Goal: Information Seeking & Learning: Find specific fact

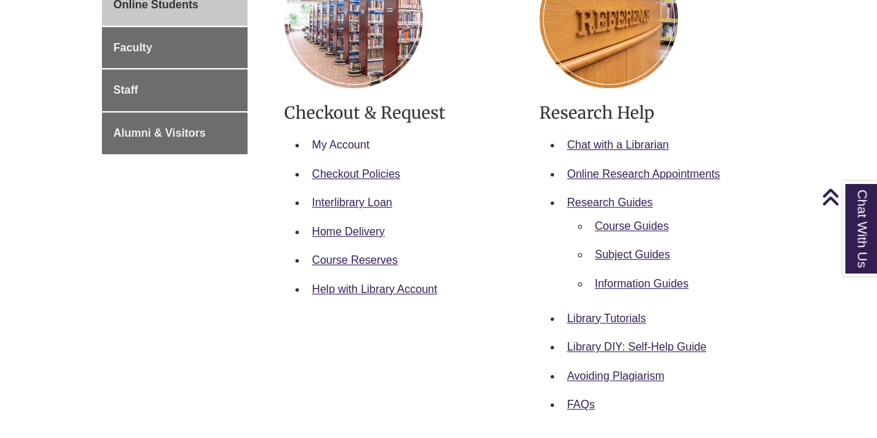
scroll to position [295, 0]
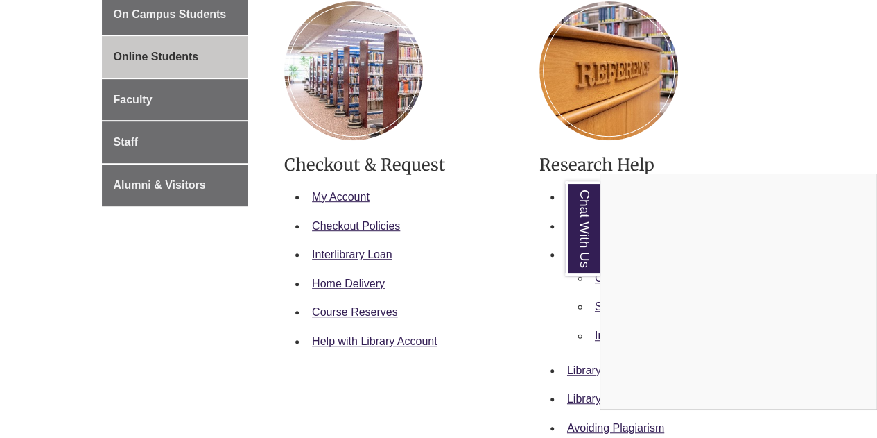
click at [732, 120] on div "Chat With Us" at bounding box center [438, 219] width 877 height 438
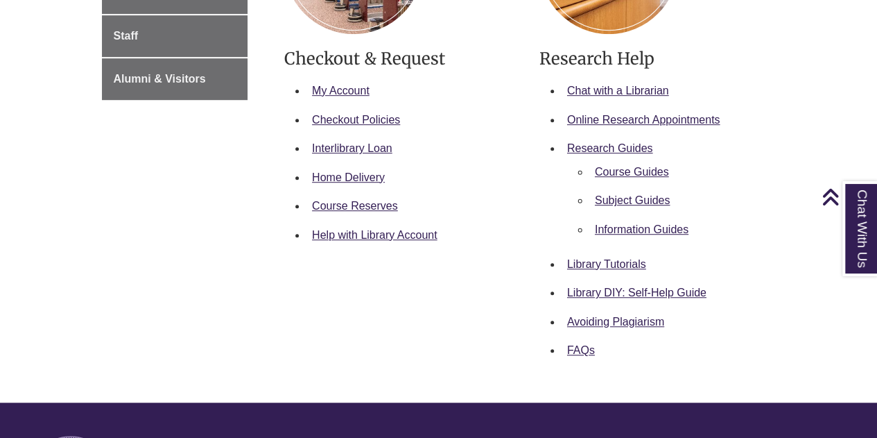
scroll to position [347, 0]
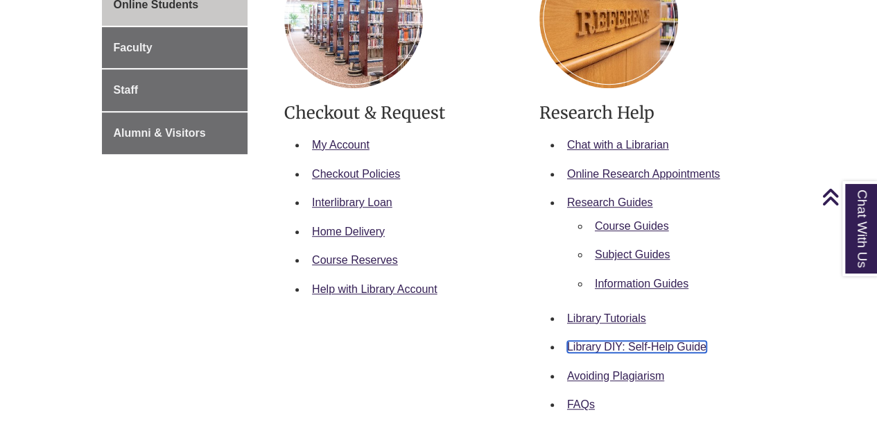
click at [662, 345] on link "Library DIY: Self-Help Guide" at bounding box center [636, 347] width 139 height 12
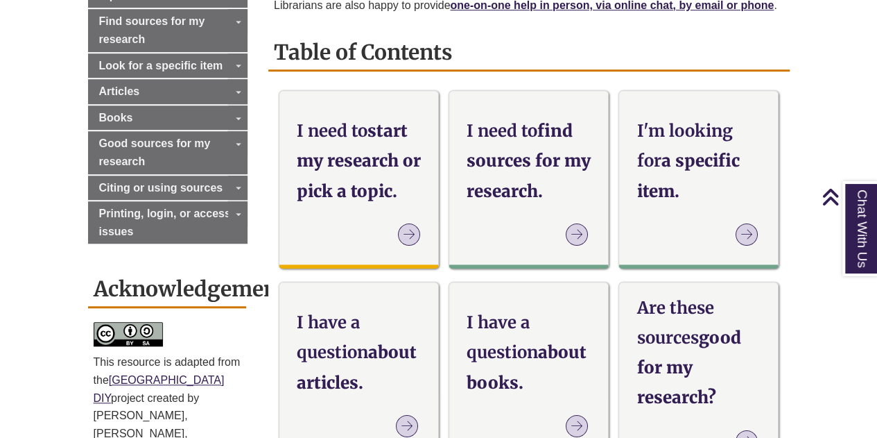
scroll to position [486, 0]
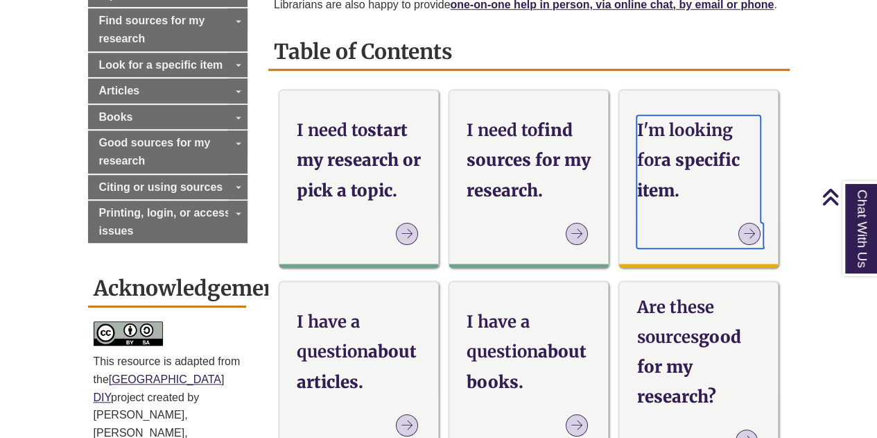
click at [752, 232] on icon at bounding box center [750, 234] width 22 height 22
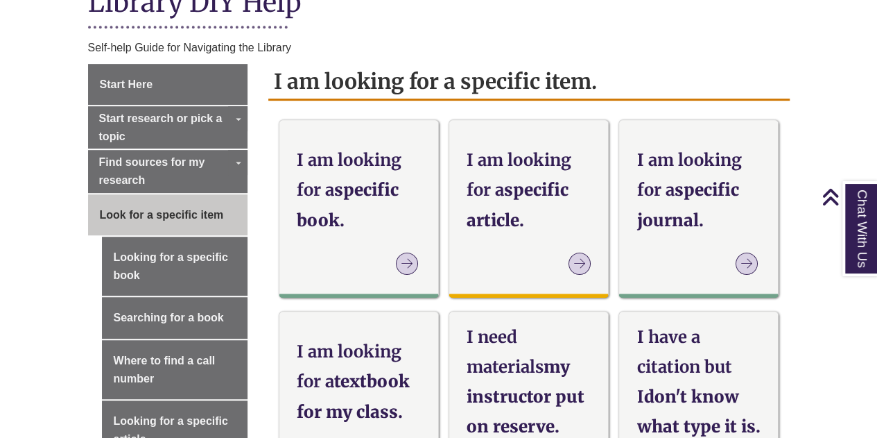
scroll to position [347, 0]
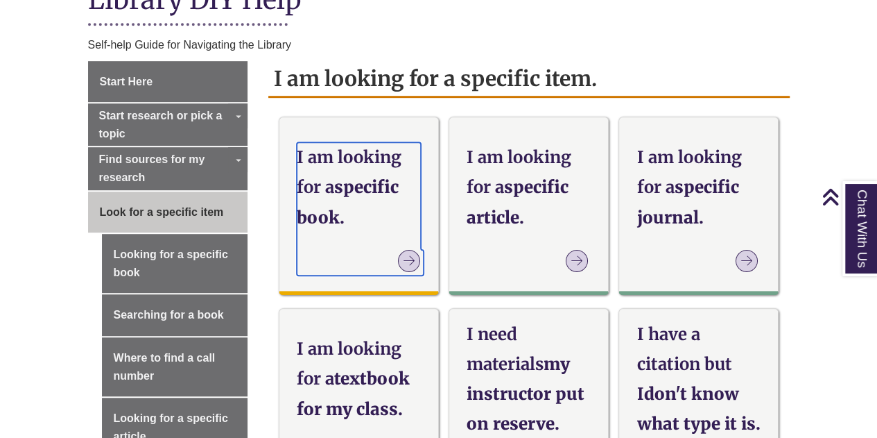
click at [384, 257] on p at bounding box center [362, 262] width 124 height 24
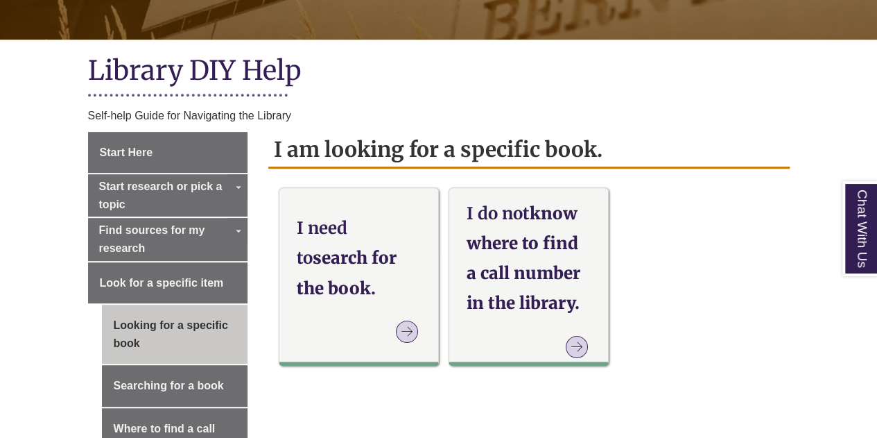
scroll to position [312, 0]
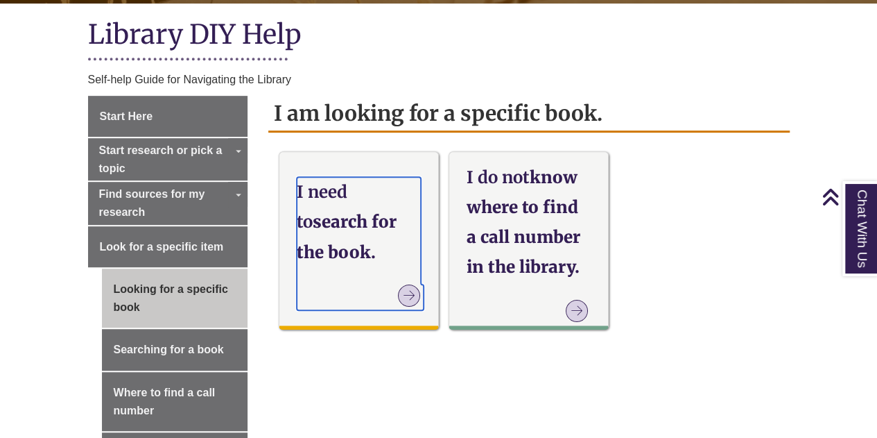
click at [411, 294] on icon at bounding box center [409, 295] width 22 height 22
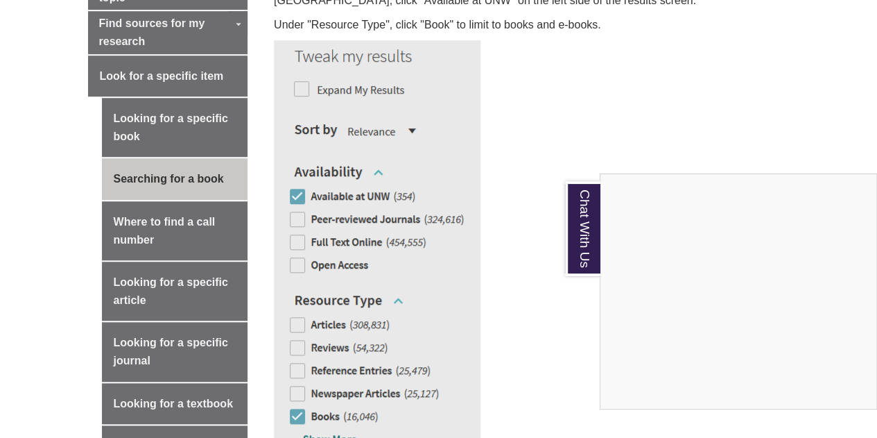
scroll to position [486, 0]
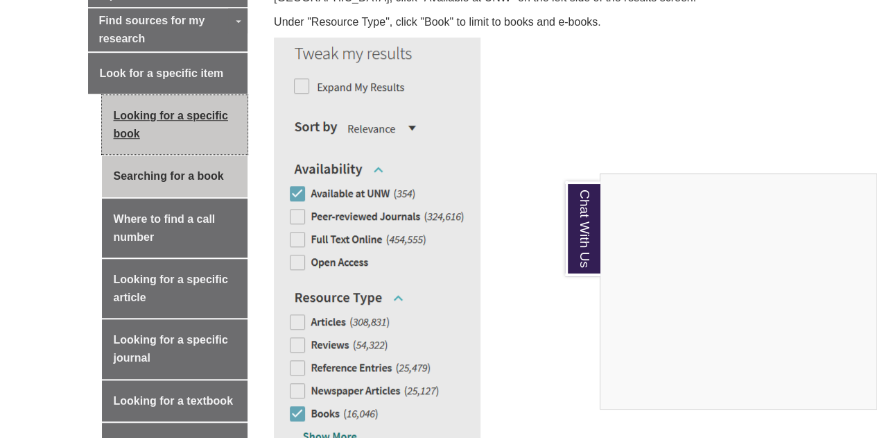
click at [168, 117] on link "Looking for a specific book" at bounding box center [175, 124] width 146 height 59
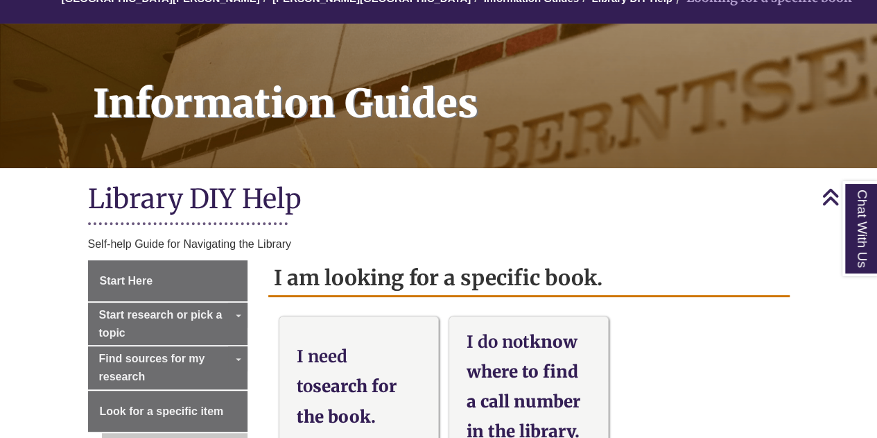
scroll to position [52, 0]
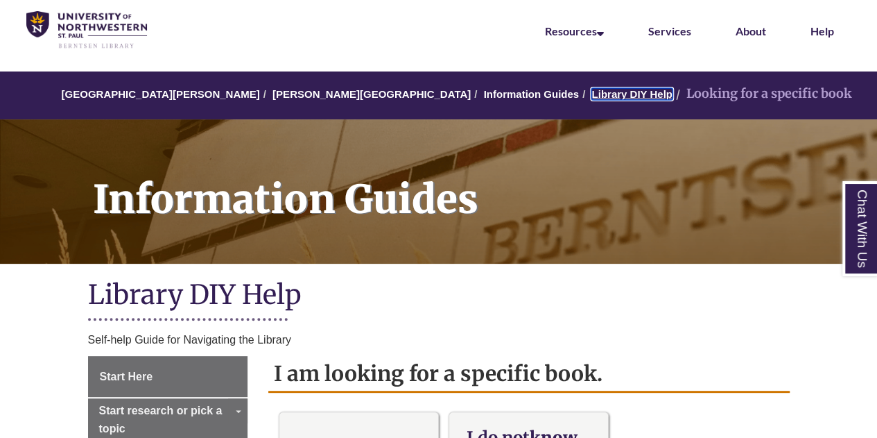
click at [592, 96] on link "Library DIY Help" at bounding box center [632, 94] width 80 height 12
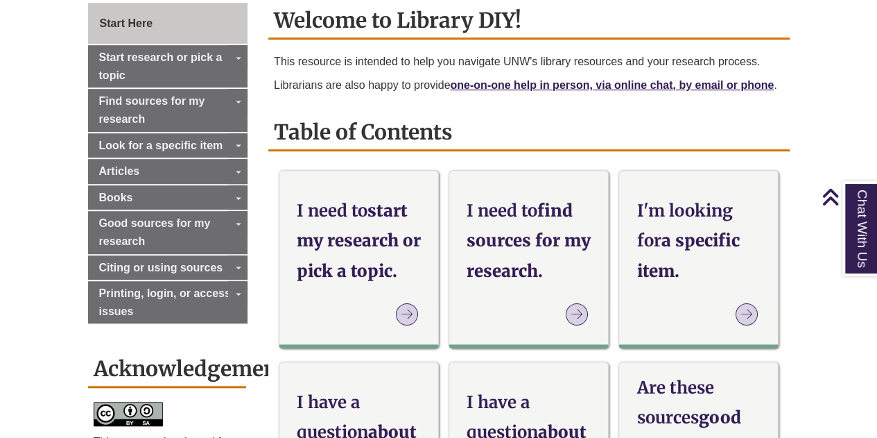
scroll to position [434, 0]
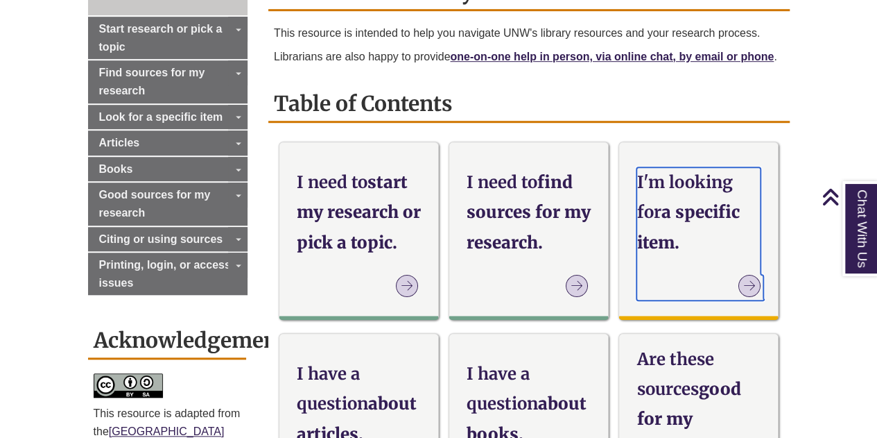
click at [685, 194] on h3 "I'm looking for a specific item." at bounding box center [699, 212] width 124 height 90
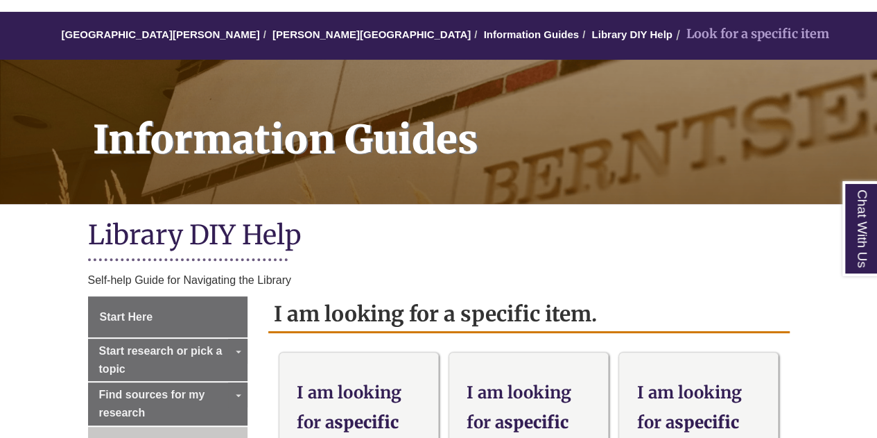
scroll to position [260, 0]
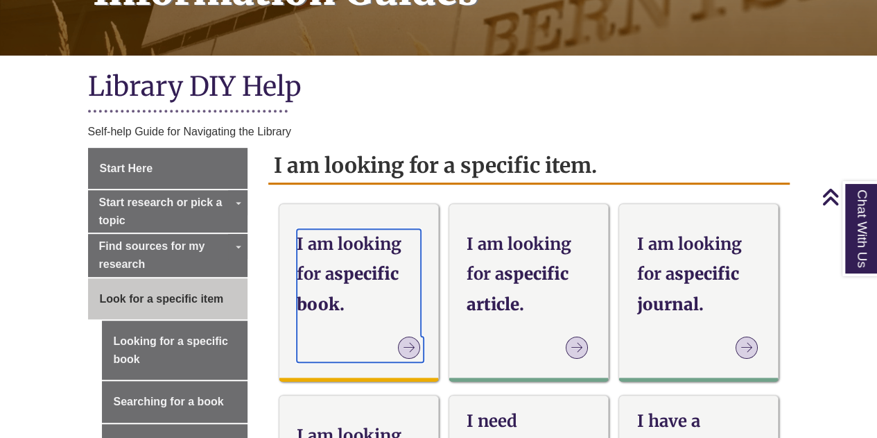
click at [317, 280] on strong "I am looking for a" at bounding box center [349, 258] width 105 height 51
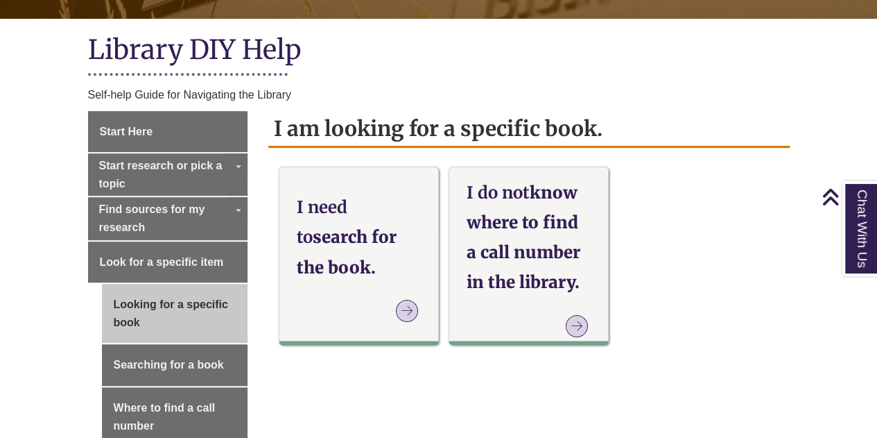
scroll to position [347, 0]
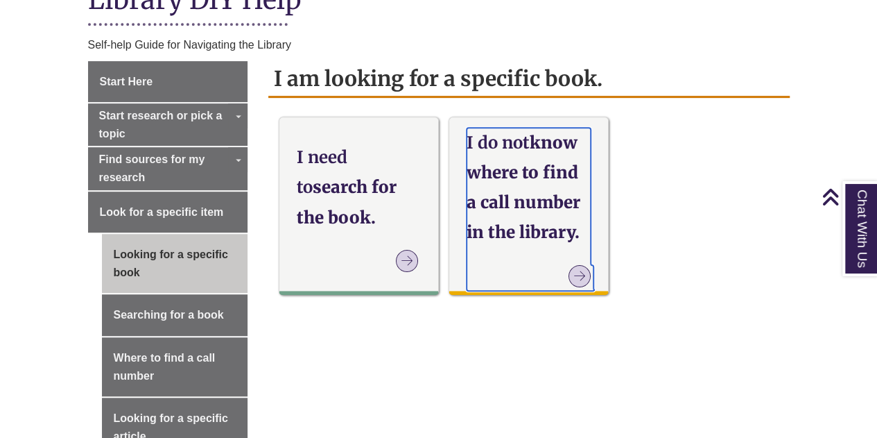
click at [505, 231] on h3 "I do not know where to find a call number in the library." at bounding box center [529, 188] width 124 height 120
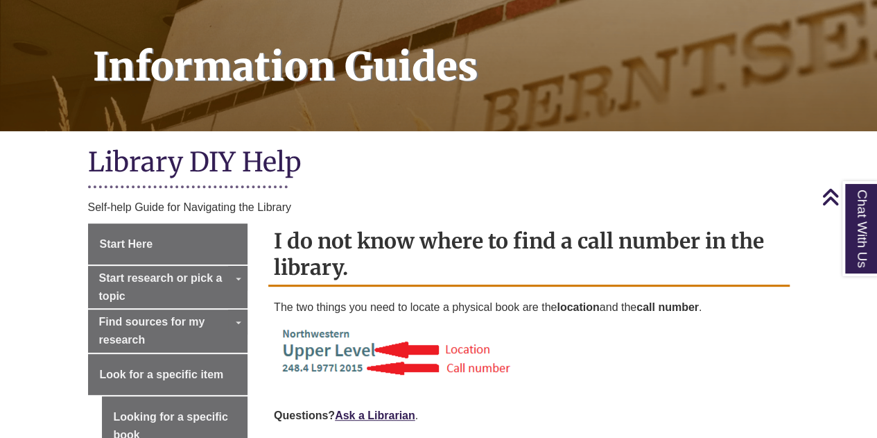
scroll to position [173, 0]
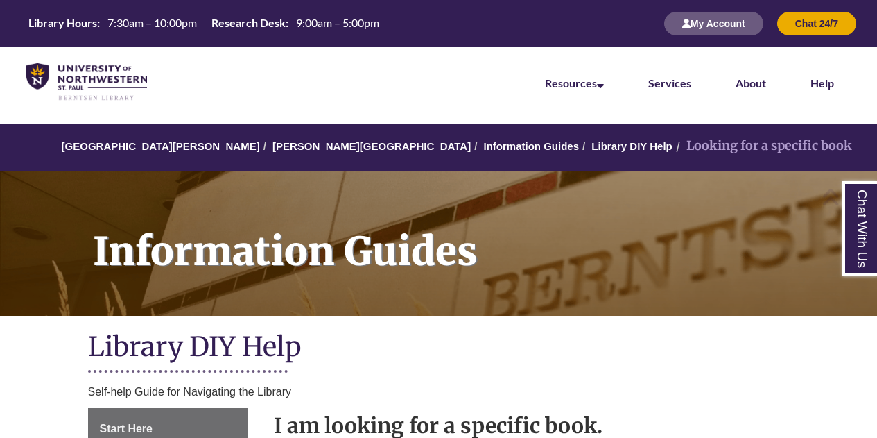
scroll to position [347, 0]
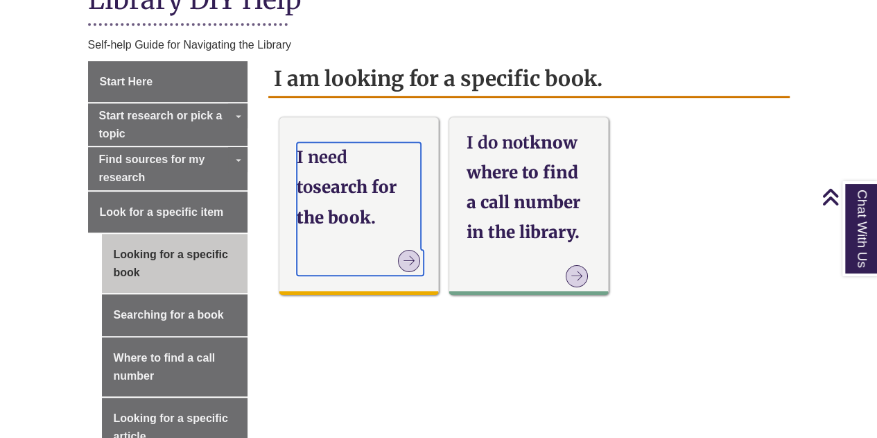
click at [348, 193] on h3 "I need to search for the book." at bounding box center [359, 187] width 124 height 90
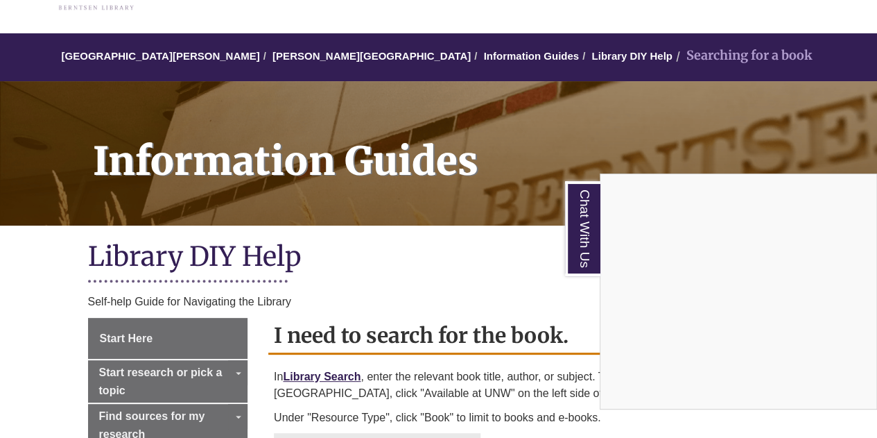
scroll to position [87, 0]
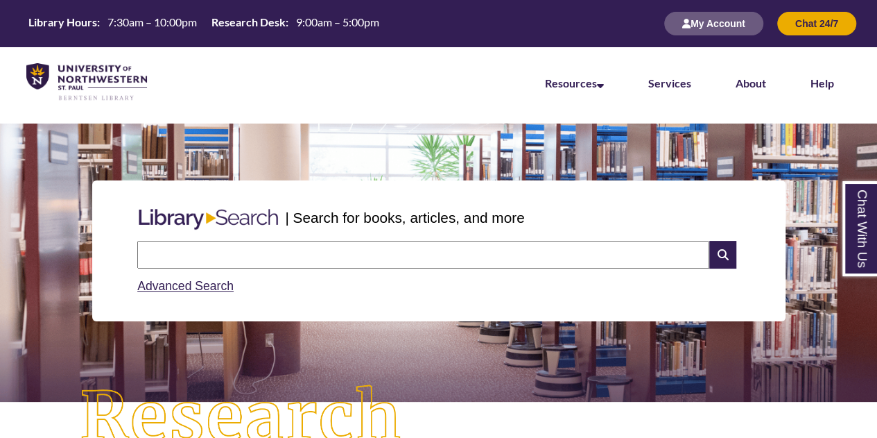
click at [232, 248] on input "text" at bounding box center [423, 255] width 572 height 28
paste input "**********"
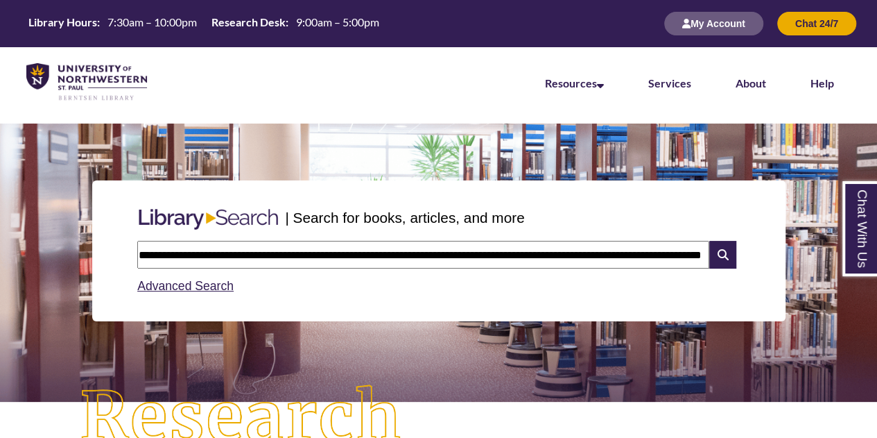
scroll to position [0, 122]
type input "**********"
click at [721, 252] on icon at bounding box center [723, 255] width 26 height 28
